Goal: Task Accomplishment & Management: Manage account settings

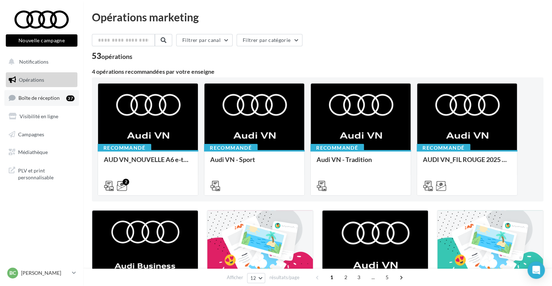
click at [49, 101] on span "Boîte de réception" at bounding box center [38, 98] width 41 height 6
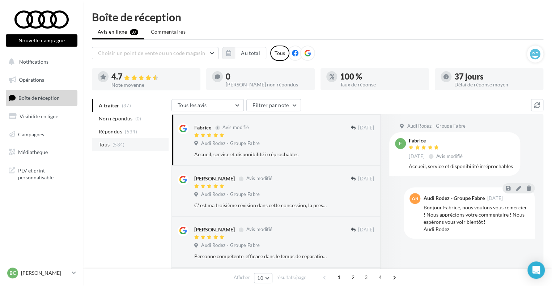
click at [130, 143] on li "Tous (534)" at bounding box center [130, 144] width 77 height 13
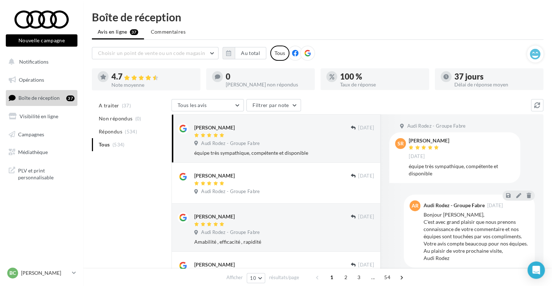
click at [116, 143] on ul "A traiter (37) Non répondus (0) Répondus (534) Tous (534)" at bounding box center [130, 125] width 77 height 52
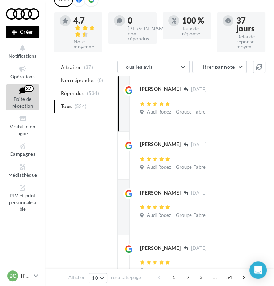
scroll to position [72, 0]
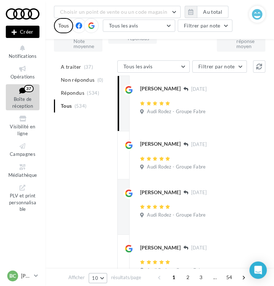
click at [102, 278] on button "10" at bounding box center [98, 278] width 18 height 10
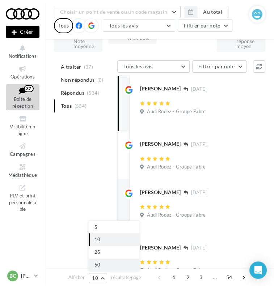
click at [104, 265] on button "50" at bounding box center [114, 265] width 51 height 13
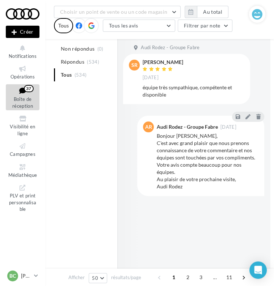
scroll to position [109, 0]
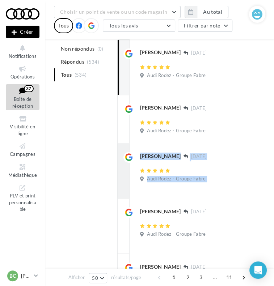
drag, startPoint x: 127, startPoint y: 261, endPoint x: 121, endPoint y: 187, distance: 74.4
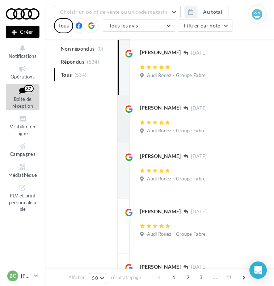
drag, startPoint x: 117, startPoint y: 92, endPoint x: 118, endPoint y: 105, distance: 12.7
drag, startPoint x: 117, startPoint y: 92, endPoint x: 119, endPoint y: 103, distance: 11.0
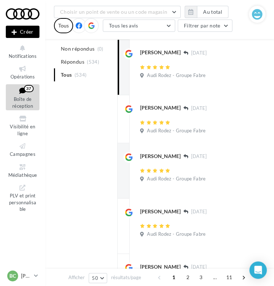
click at [129, 137] on div at bounding box center [128, 120] width 11 height 33
click at [120, 182] on div "Daniel Vieilledent 23 sept. Audi Rodez - Groupe Fabre Amabilité , efficacité , …" at bounding box center [123, 170] width 12 height 55
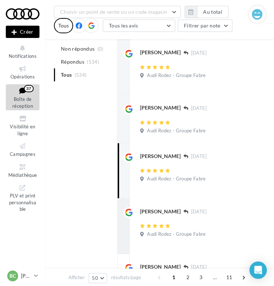
click at [120, 238] on div "trinquier regis 20 sept. Audi Rodez - Groupe Fabre Très bon accueil, belle prés…" at bounding box center [123, 226] width 12 height 55
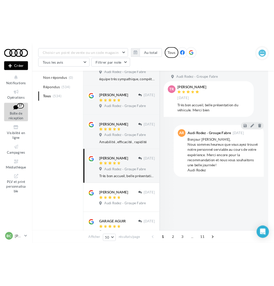
scroll to position [136, 0]
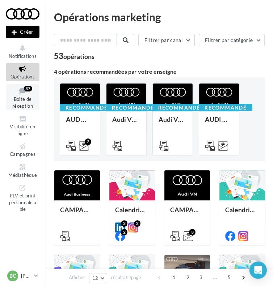
click at [22, 103] on span "Boîte de réception" at bounding box center [22, 102] width 21 height 13
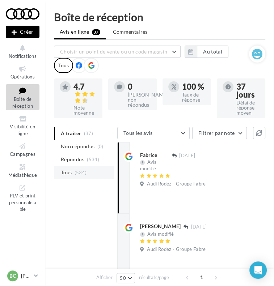
click at [77, 172] on span "(534)" at bounding box center [81, 173] width 12 height 6
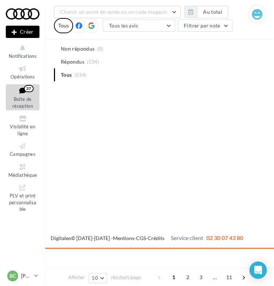
scroll to position [2896, 0]
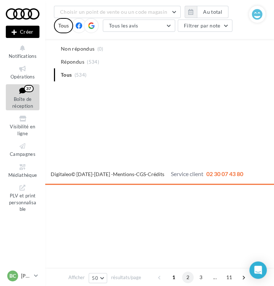
click at [187, 281] on span "2" at bounding box center [188, 278] width 12 height 12
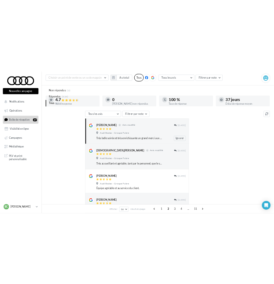
scroll to position [0, 0]
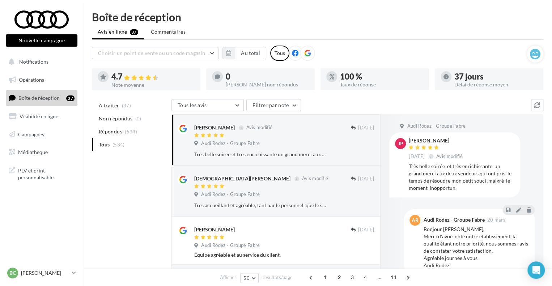
click at [109, 140] on ul "A traiter (37) Non répondus (0) Répondus (534) Tous (534)" at bounding box center [130, 125] width 77 height 52
click at [277, 104] on button "Filtrer par note" at bounding box center [274, 105] width 55 height 12
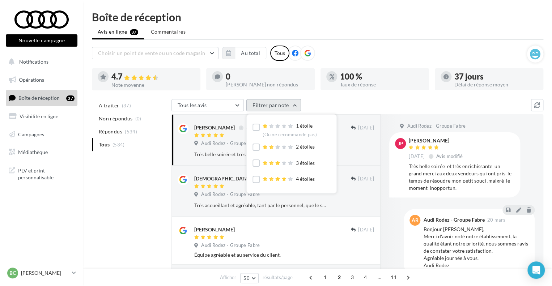
click at [277, 104] on button "Filtrer par note" at bounding box center [274, 105] width 55 height 12
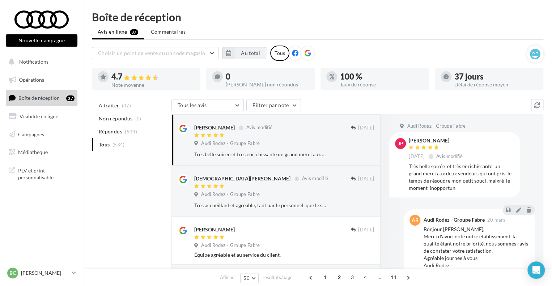
click at [252, 53] on button "Au total" at bounding box center [250, 53] width 31 height 12
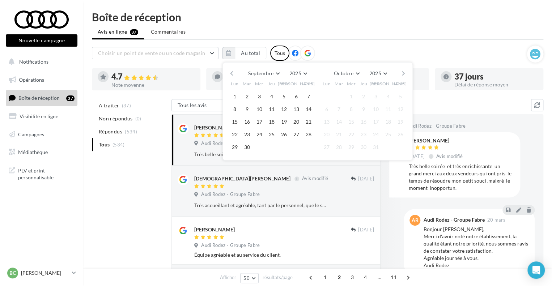
click at [230, 73] on button "button" at bounding box center [232, 73] width 6 height 10
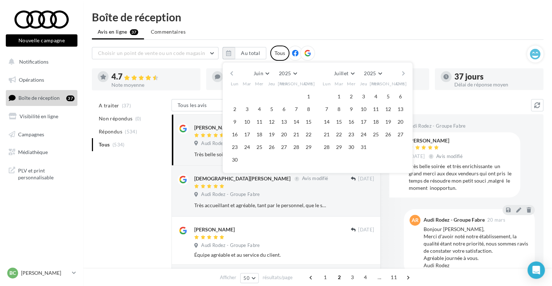
click at [230, 73] on button "button" at bounding box center [232, 73] width 6 height 10
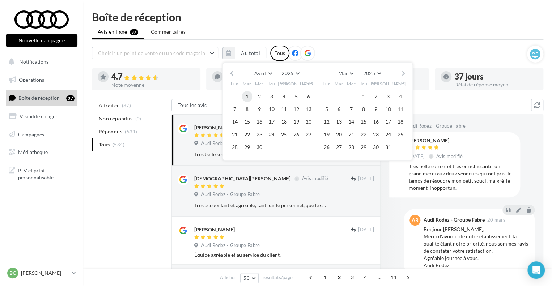
click at [249, 92] on button "1" at bounding box center [247, 96] width 11 height 11
click at [277, 73] on button "button" at bounding box center [404, 73] width 6 height 10
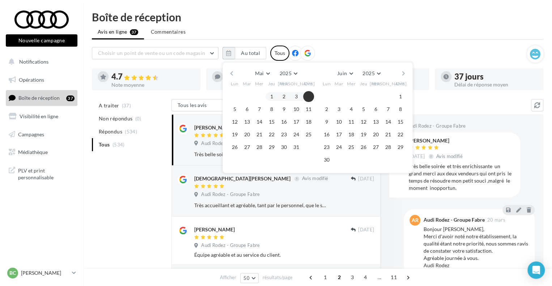
click at [277, 73] on button "button" at bounding box center [404, 73] width 6 height 10
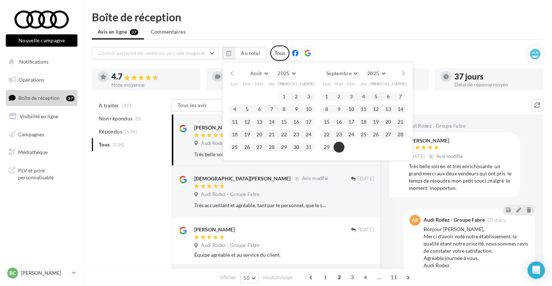
click at [277, 145] on button "30" at bounding box center [339, 147] width 11 height 11
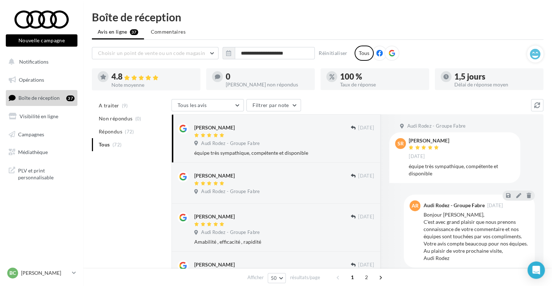
drag, startPoint x: 108, startPoint y: 146, endPoint x: 125, endPoint y: 145, distance: 17.0
click at [125, 145] on ul "A traiter (9) Non répondus (0) Répondus (72) Tous (72)" at bounding box center [130, 125] width 77 height 52
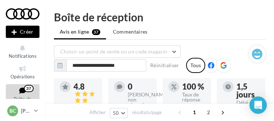
click at [207, 27] on ul "Avis en ligne 37 Commentaires" at bounding box center [159, 32] width 211 height 14
click at [190, 121] on div "Afficher 50 5 10 25 50 résultats/page 1 2" at bounding box center [159, 112] width 229 height 17
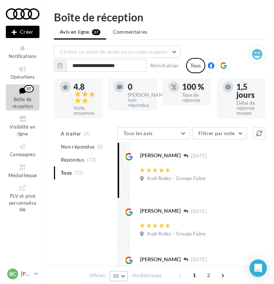
click at [120, 276] on button "50" at bounding box center [119, 276] width 18 height 10
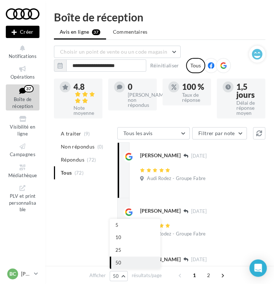
click at [126, 264] on button "50" at bounding box center [135, 262] width 51 height 13
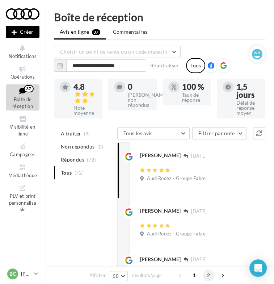
click at [210, 275] on span "2" at bounding box center [209, 275] width 12 height 12
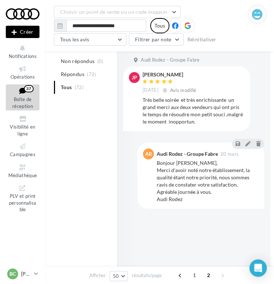
scroll to position [109, 0]
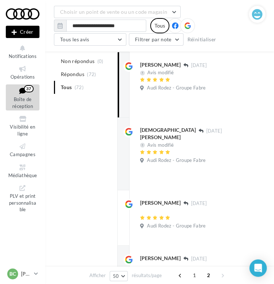
drag, startPoint x: 69, startPoint y: 174, endPoint x: 78, endPoint y: 174, distance: 9.1
click at [126, 178] on div at bounding box center [128, 155] width 11 height 58
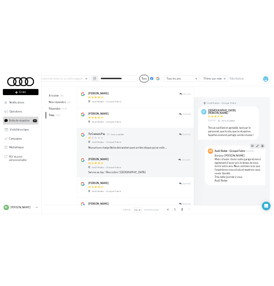
scroll to position [604, 0]
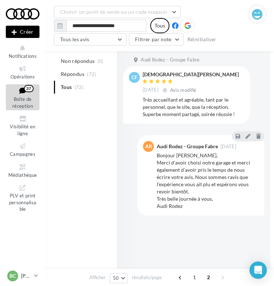
click at [62, 88] on ul "A traiter (9) Non répondus (0) Répondus (72) Tous (72)" at bounding box center [84, 68] width 60 height 52
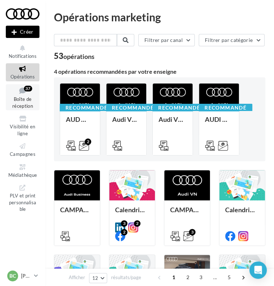
click at [23, 98] on span "Boîte de réception" at bounding box center [22, 102] width 21 height 13
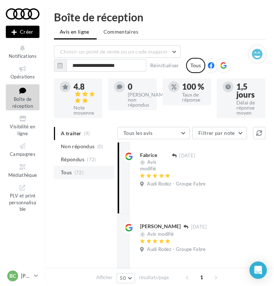
click at [79, 171] on span "(72)" at bounding box center [79, 173] width 9 height 6
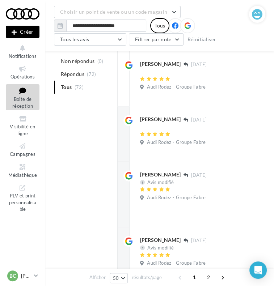
scroll to position [2389, 0]
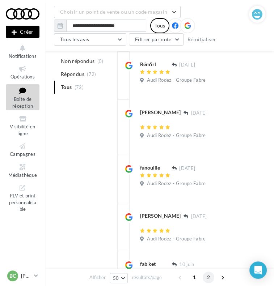
click at [209, 278] on span "2" at bounding box center [209, 278] width 12 height 12
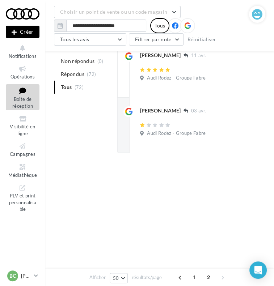
scroll to position [1260, 0]
